Goal: Transaction & Acquisition: Obtain resource

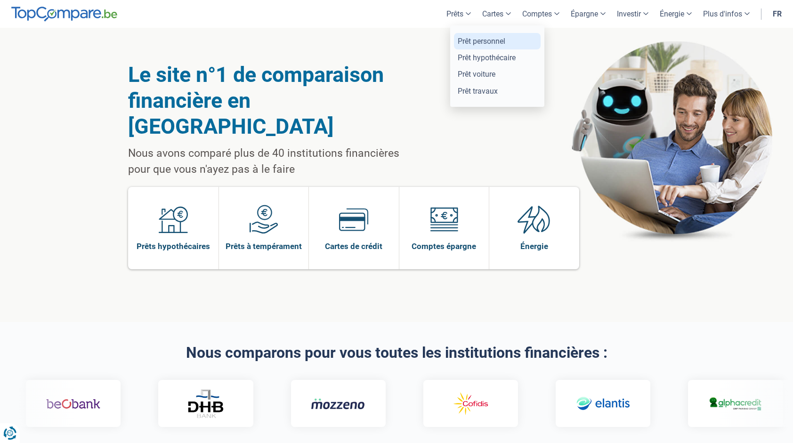
click at [491, 45] on link "Prêt personnel" at bounding box center [497, 41] width 87 height 16
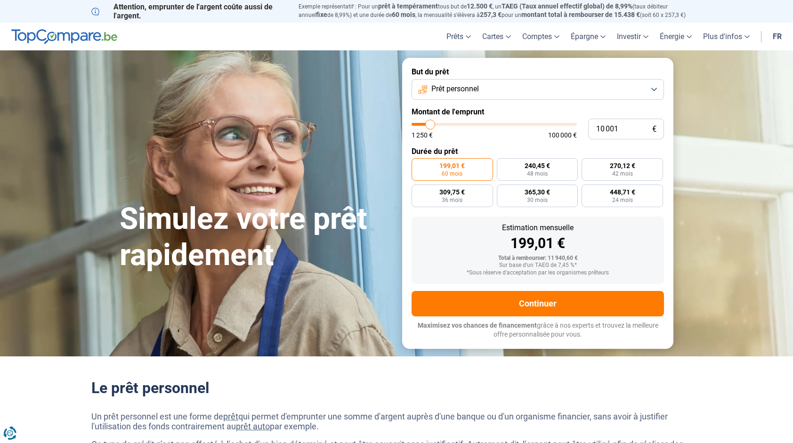
type input "10 750"
type input "10750"
type input "11 000"
type input "11000"
type input "11 500"
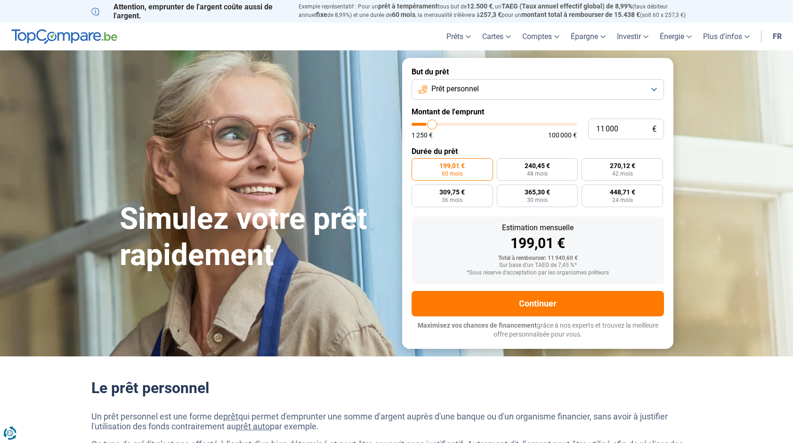
type input "11500"
type input "11 750"
type input "11750"
type input "12 000"
type input "12000"
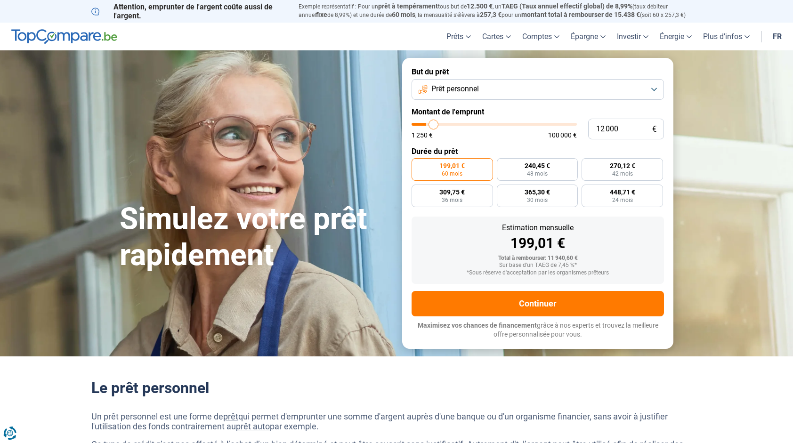
type input "12 250"
type input "12250"
type input "12 750"
type input "12750"
type input "13 250"
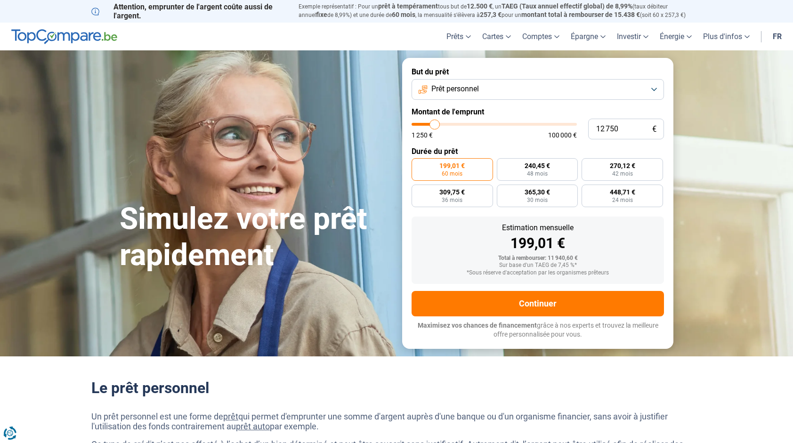
type input "13250"
type input "13 500"
type input "13500"
type input "13 750"
type input "13750"
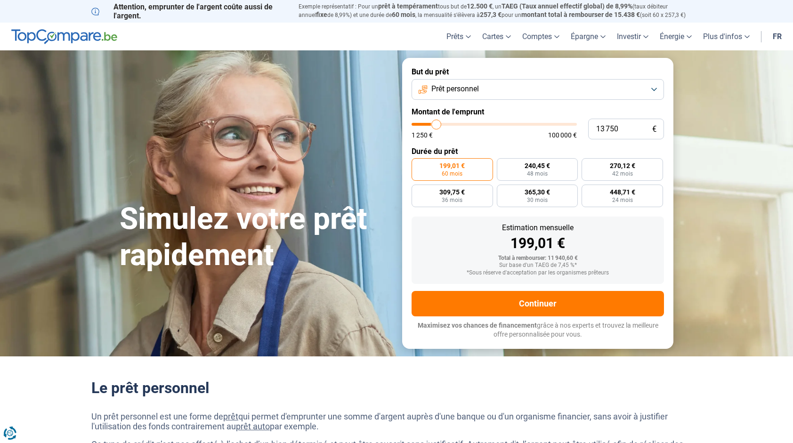
type input "14 000"
type input "14000"
type input "14 500"
type input "14500"
type input "14 750"
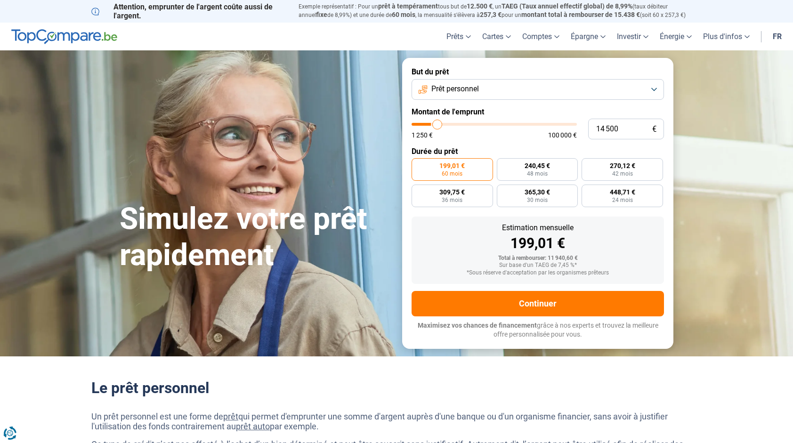
type input "14750"
type input "15 000"
type input "15000"
type input "15 250"
type input "15250"
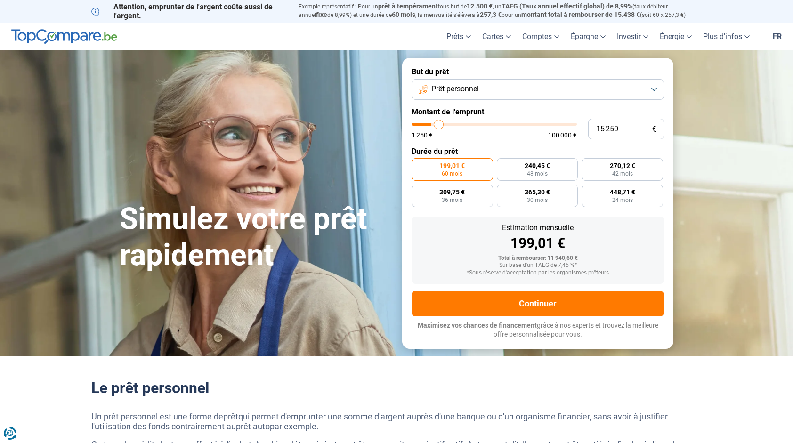
type input "15 750"
type input "15750"
type input "15 000"
type input "15000"
type input "14 500"
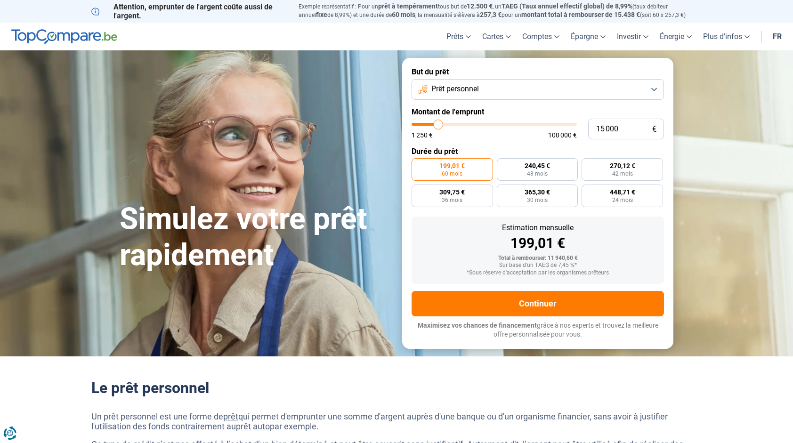
type input "14500"
type input "13 750"
type input "13750"
type input "13 000"
type input "13000"
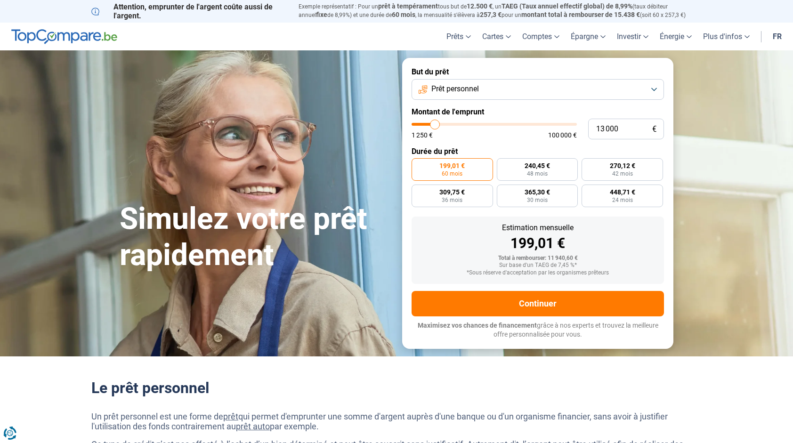
type input "12 500"
type input "12500"
type input "11 750"
type input "11750"
type input "11 250"
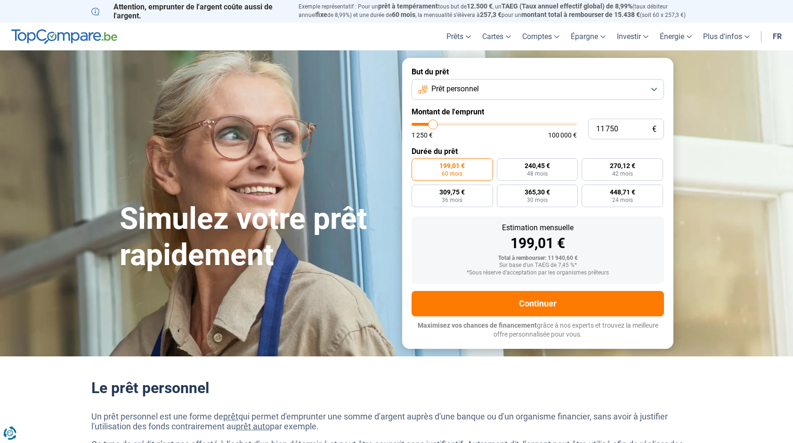
type input "11250"
type input "10 750"
type input "10750"
type input "10 250"
type input "10250"
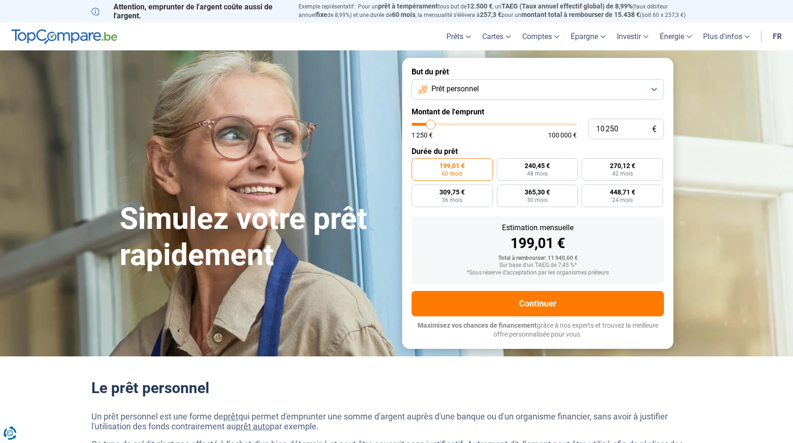
type input "10 000"
type input "10000"
type input "9 750"
type input "9750"
type input "9 500"
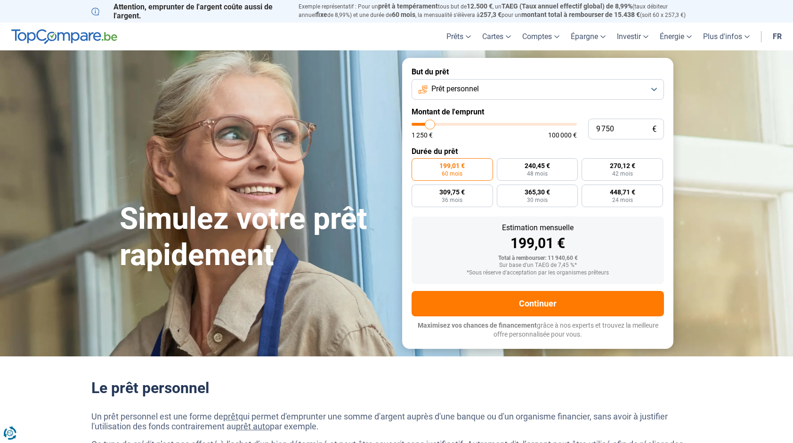
type input "9500"
type input "9 000"
type input "9000"
type input "9 250"
type input "9250"
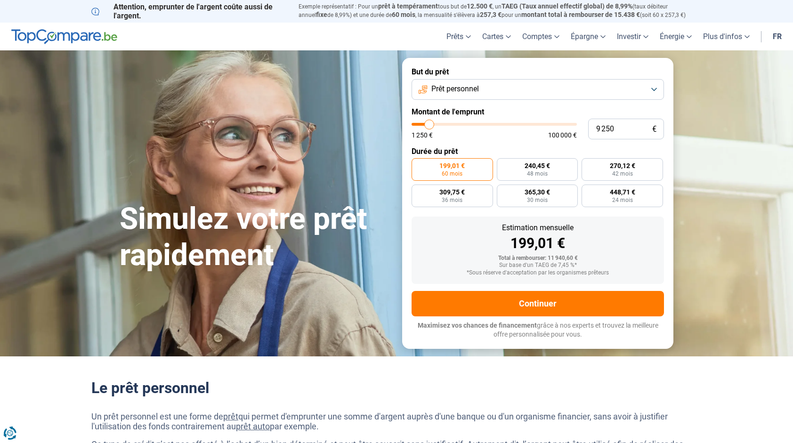
type input "9 750"
type input "9750"
type input "10 250"
type input "10250"
type input "10 500"
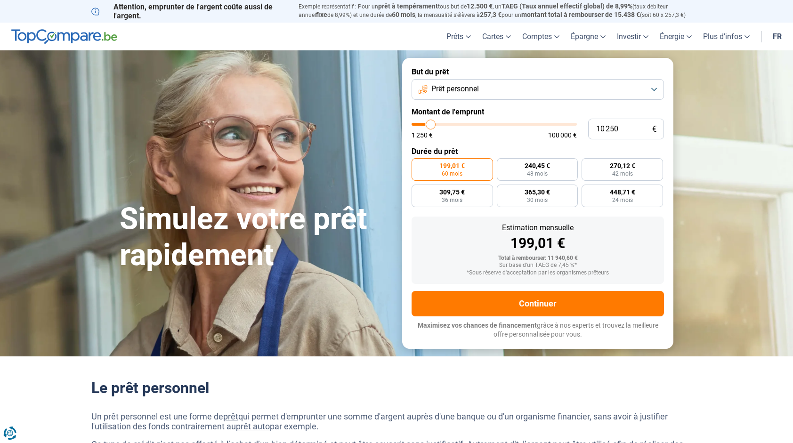
type input "10500"
type input "10 750"
click at [432, 126] on input "range" at bounding box center [494, 124] width 165 height 3
type input "10500"
type input "10 500"
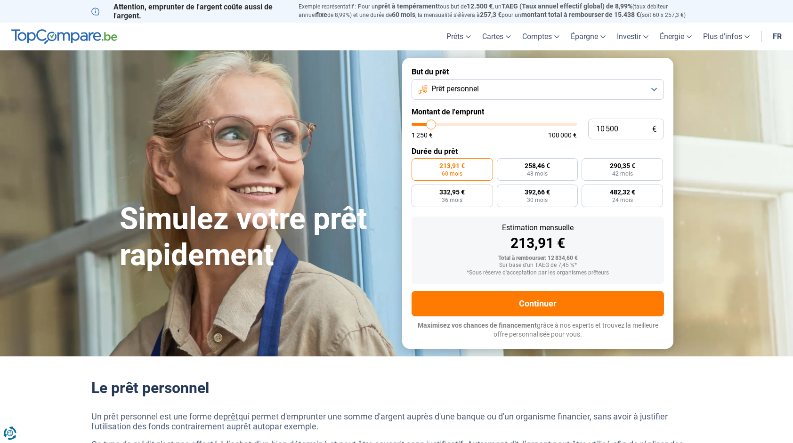
type input "10250"
type input "10 250"
type input "10000"
type input "10 000"
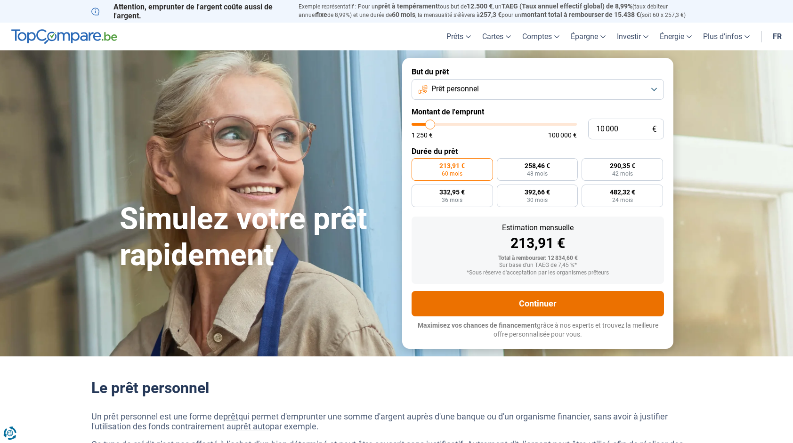
click at [551, 300] on button "Continuer" at bounding box center [538, 303] width 252 height 25
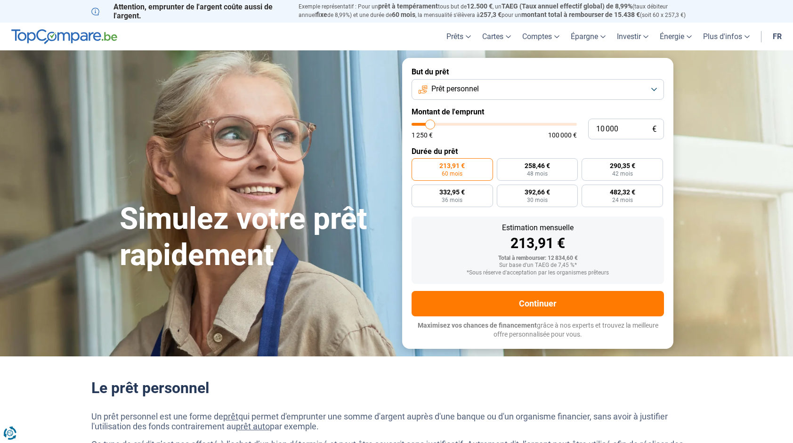
click at [653, 87] on button "Prêt personnel" at bounding box center [538, 89] width 252 height 21
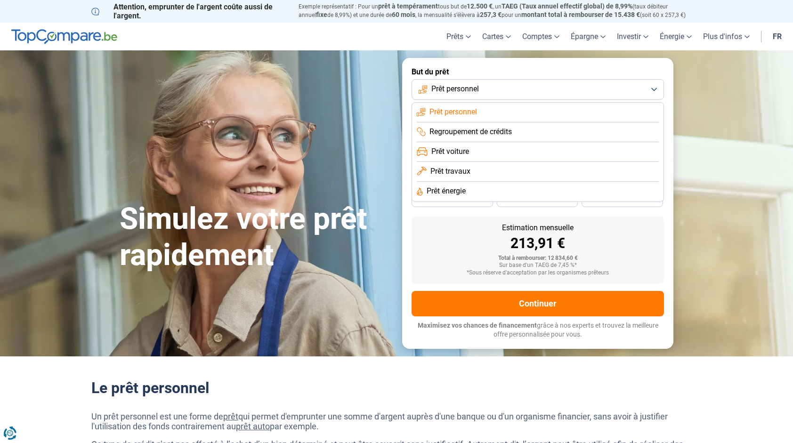
click at [451, 112] on span "Prêt personnel" at bounding box center [453, 112] width 48 height 10
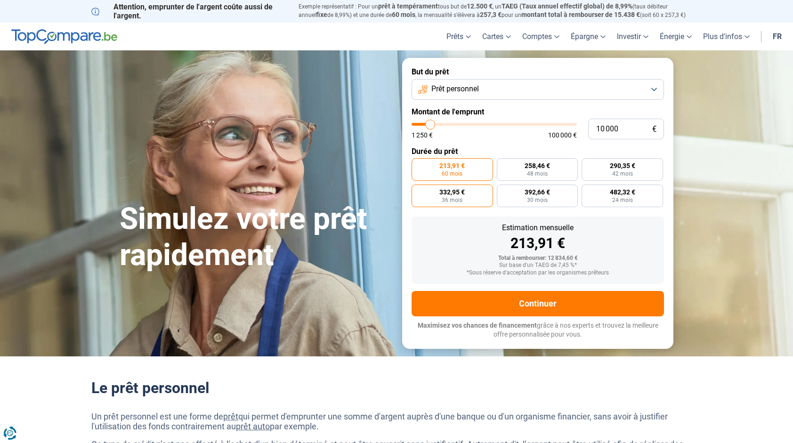
click at [453, 193] on span "332,95 €" at bounding box center [451, 192] width 25 height 7
click at [418, 191] on input "332,95 € 36 mois" at bounding box center [415, 188] width 6 height 6
radio input "true"
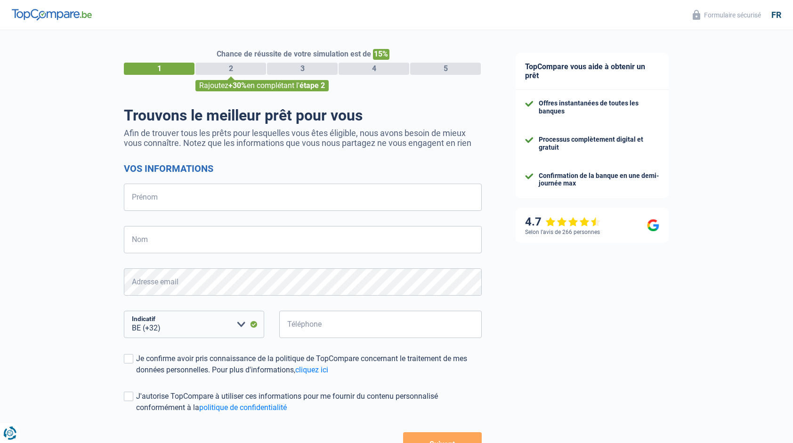
select select "32"
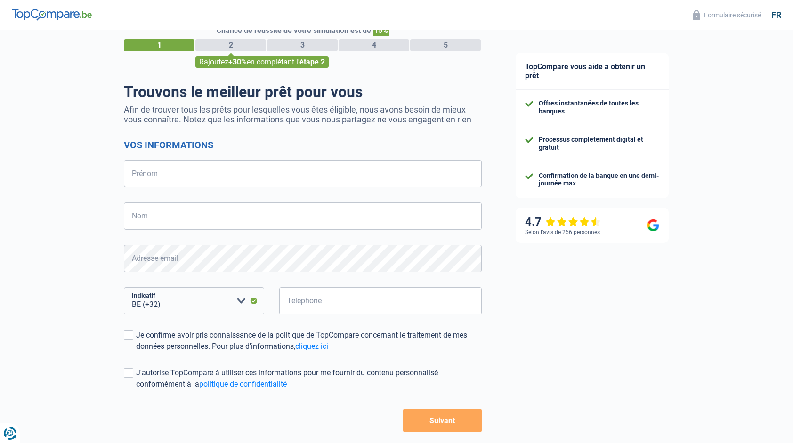
scroll to position [66, 0]
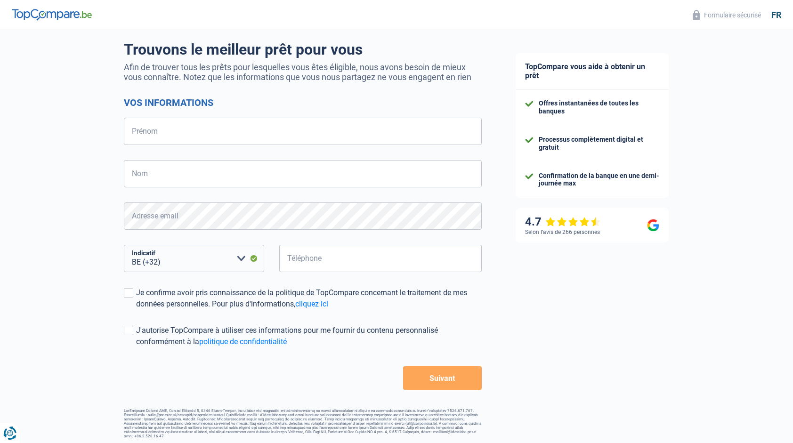
click at [458, 378] on button "Suivant" at bounding box center [442, 378] width 79 height 24
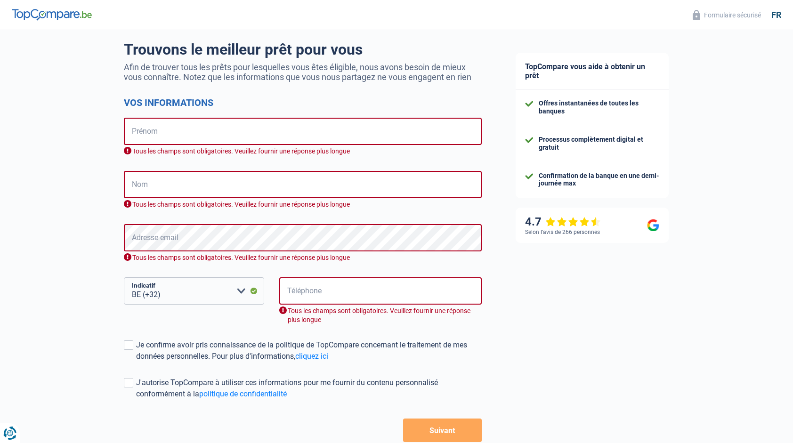
click at [456, 371] on form "Vos informations Prénom Tous les champs sont obligatoires. Veuillez fournir une…" at bounding box center [303, 269] width 358 height 345
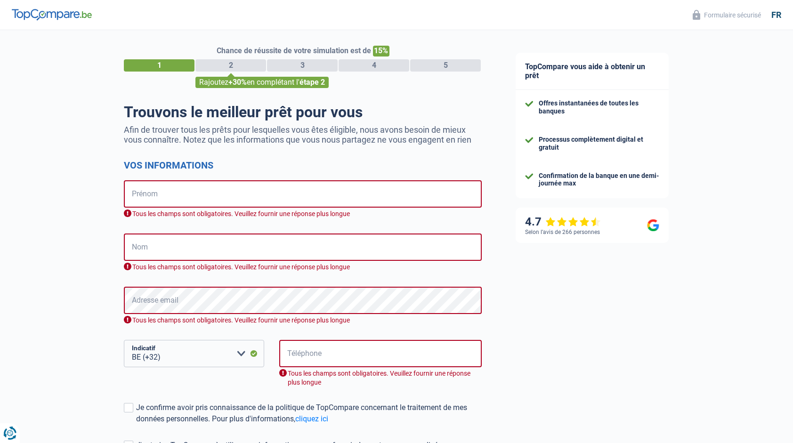
scroll to position [0, 0]
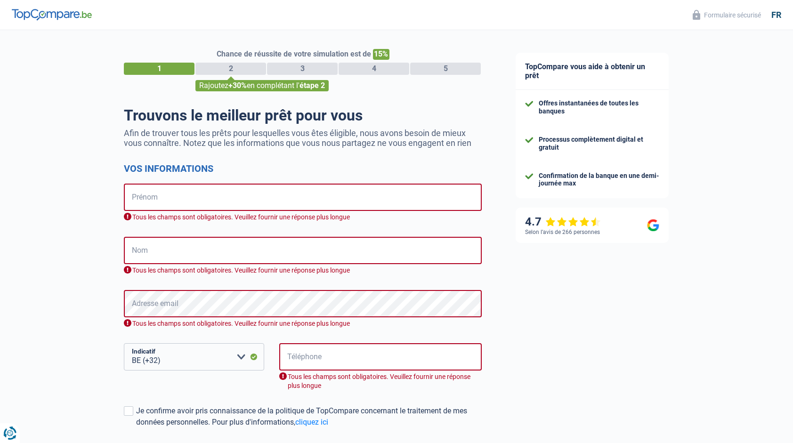
click at [47, 13] on img at bounding box center [52, 14] width 80 height 11
click at [57, 12] on img at bounding box center [52, 14] width 80 height 11
drag, startPoint x: 57, startPoint y: 6, endPoint x: 55, endPoint y: 12, distance: 6.3
click at [57, 8] on header "Formulaire sécurisé fr" at bounding box center [396, 15] width 793 height 30
click at [55, 13] on img at bounding box center [52, 14] width 80 height 11
